Goal: Task Accomplishment & Management: Complete application form

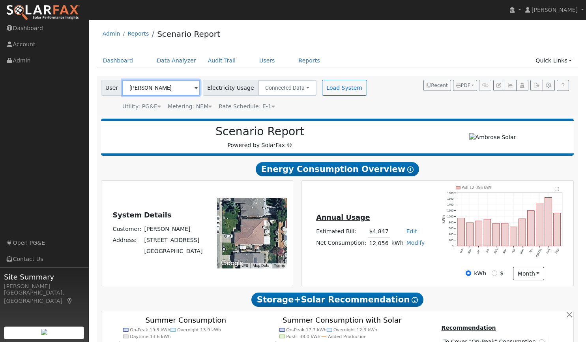
click at [151, 85] on input "[PERSON_NAME]" at bounding box center [161, 88] width 78 height 16
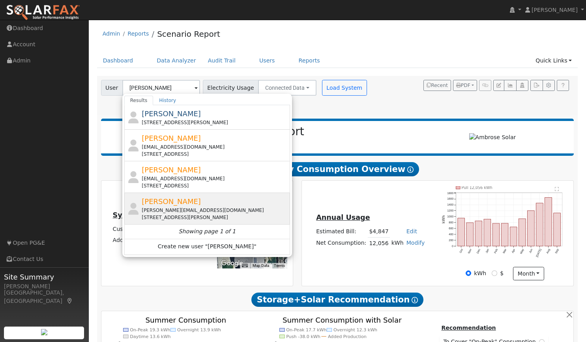
click at [144, 210] on div "[PERSON_NAME][EMAIL_ADDRESS][DOMAIN_NAME]" at bounding box center [215, 209] width 146 height 7
type input "[PERSON_NAME]"
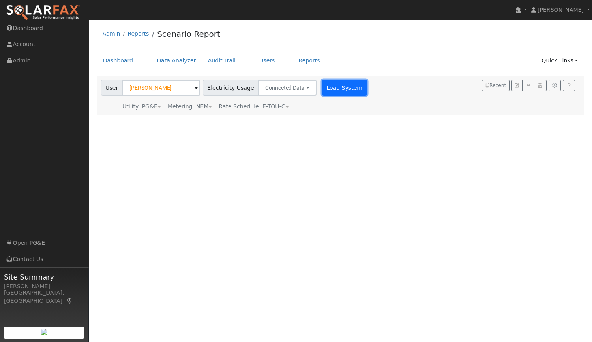
click at [333, 87] on button "Load System" at bounding box center [344, 88] width 45 height 16
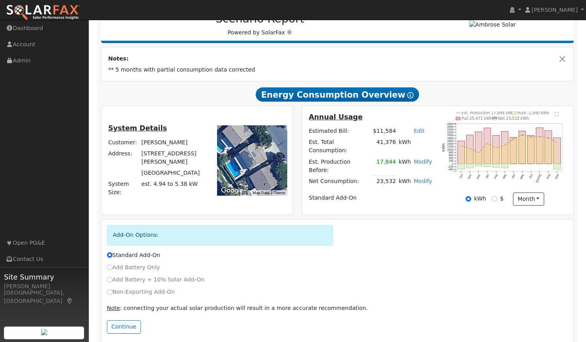
scroll to position [119, 0]
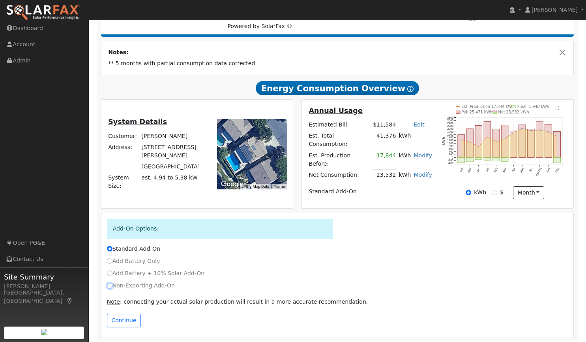
click at [108, 283] on input "Non-Exporting Add-On" at bounding box center [110, 286] width 6 height 6
radio input "true"
radio input "false"
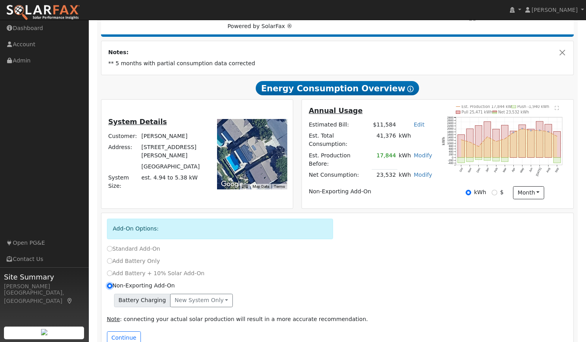
click at [108, 283] on input "Non-Exporting Add-On" at bounding box center [110, 286] width 6 height 6
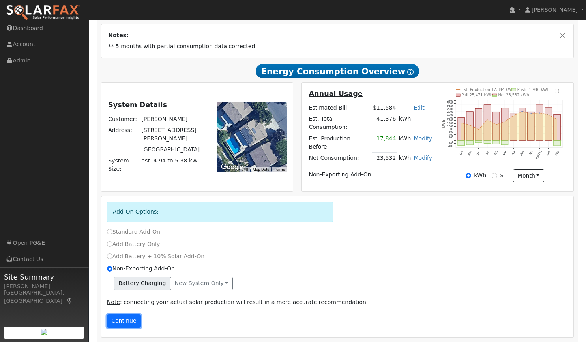
click at [122, 314] on button "Continue" at bounding box center [124, 320] width 34 height 13
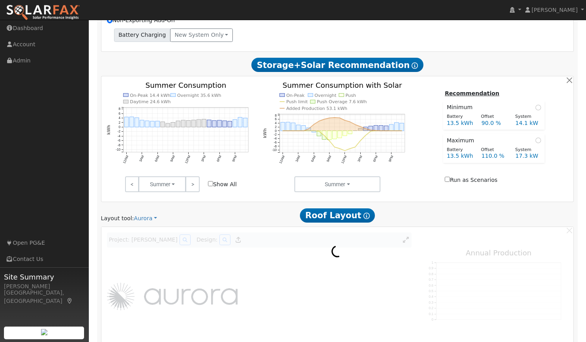
scroll to position [386, 0]
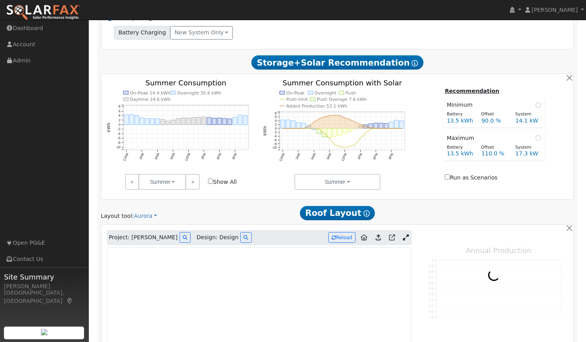
type input "12623"
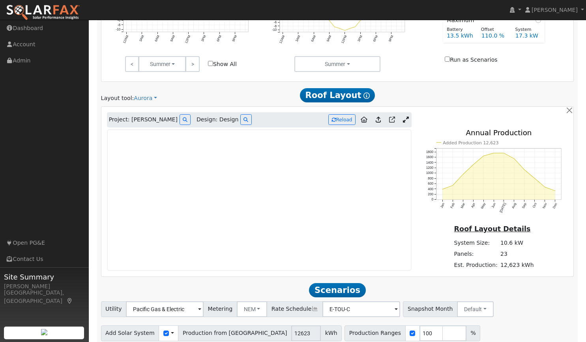
scroll to position [533, 0]
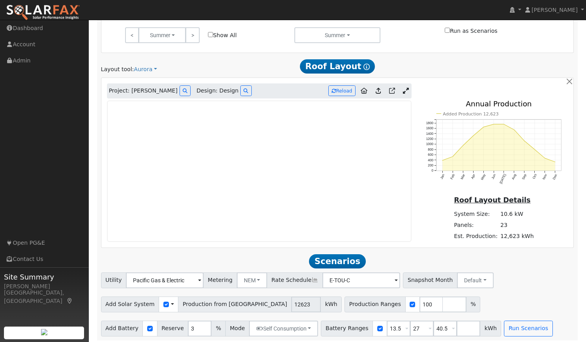
click at [406, 88] on icon at bounding box center [406, 91] width 6 height 6
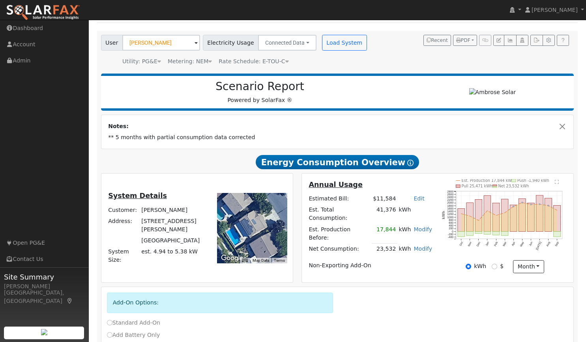
scroll to position [0, 0]
